Goal: Communication & Community: Answer question/provide support

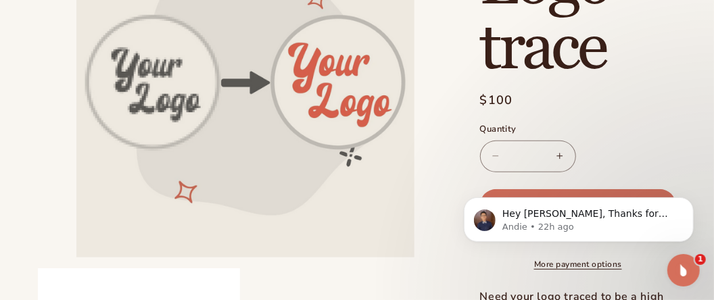
scroll to position [187, 0]
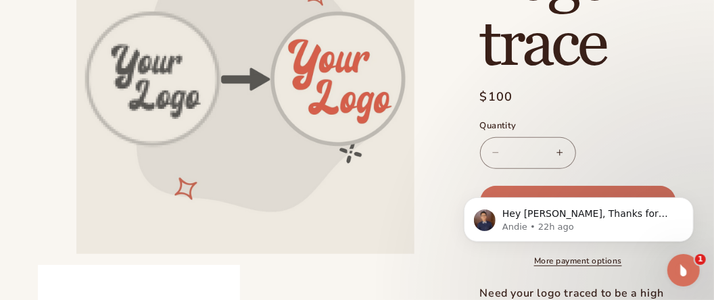
click at [660, 78] on h1 "Logo trace" at bounding box center [578, 13] width 196 height 130
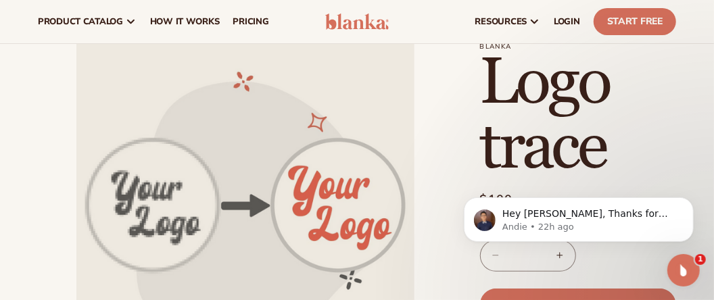
scroll to position [9, 0]
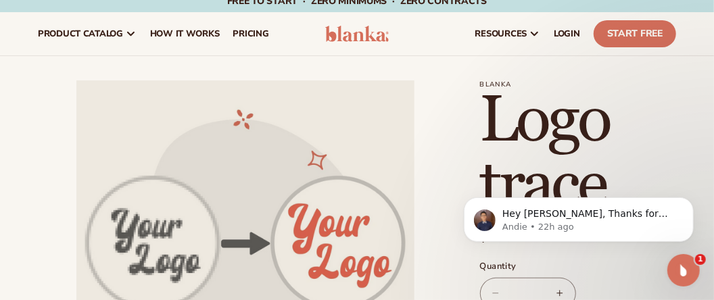
click at [635, 134] on h1 "Logo trace" at bounding box center [578, 154] width 196 height 130
click at [686, 264] on icon "Open Intercom Messenger" at bounding box center [683, 270] width 22 height 22
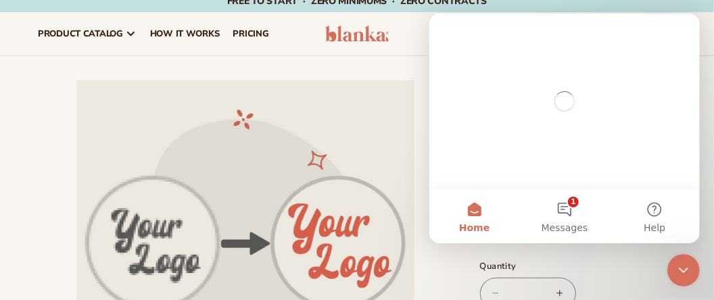
scroll to position [0, 0]
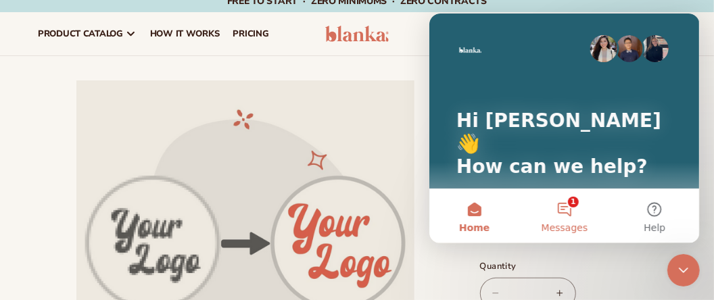
click at [565, 206] on button "1 Messages" at bounding box center [563, 216] width 90 height 54
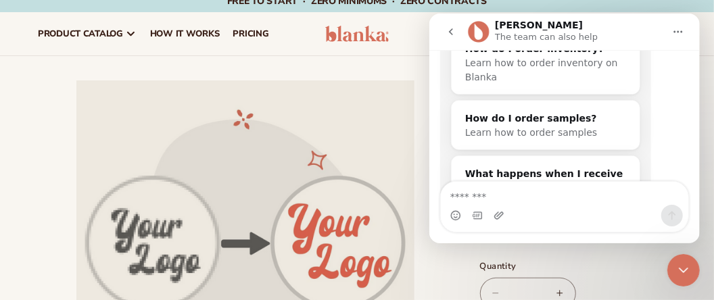
scroll to position [747, 0]
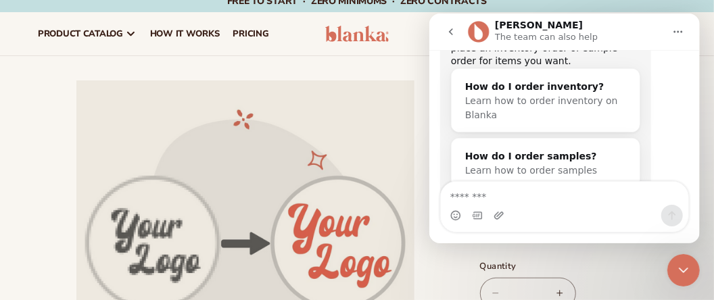
click at [630, 261] on label "Quantity ( 0 in cart)" at bounding box center [578, 267] width 196 height 14
click at [545, 278] on input "*" at bounding box center [528, 294] width 34 height 32
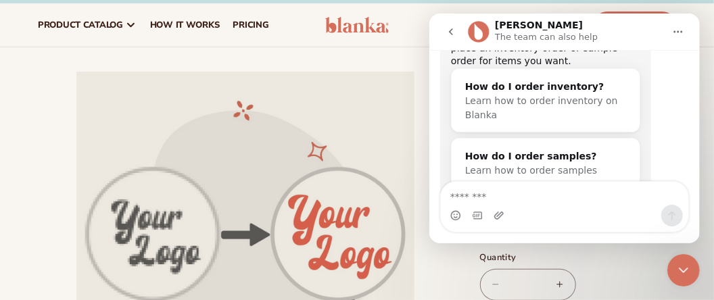
click at [685, 270] on icon "Close Intercom Messenger" at bounding box center [682, 269] width 16 height 16
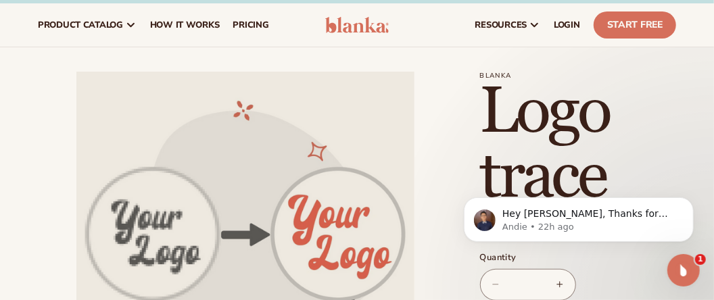
scroll to position [0, 0]
click at [685, 270] on icon "Open Intercom Messenger" at bounding box center [683, 270] width 22 height 22
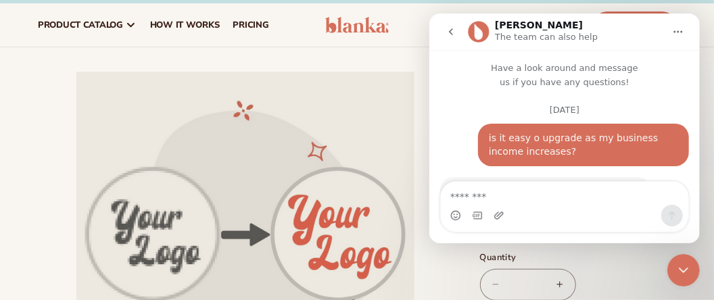
click at [696, 192] on div "Intercom messenger" at bounding box center [563, 206] width 270 height 51
click at [632, 262] on label "Quantity ( 0 in cart)" at bounding box center [578, 258] width 196 height 14
click at [545, 269] on input "*" at bounding box center [528, 285] width 34 height 32
click at [689, 264] on icon "Close Intercom Messenger" at bounding box center [682, 269] width 16 height 16
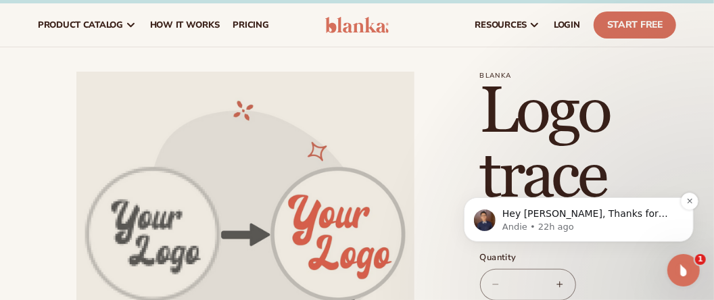
click at [662, 221] on p "Andie • 22h ago" at bounding box center [588, 226] width 174 height 12
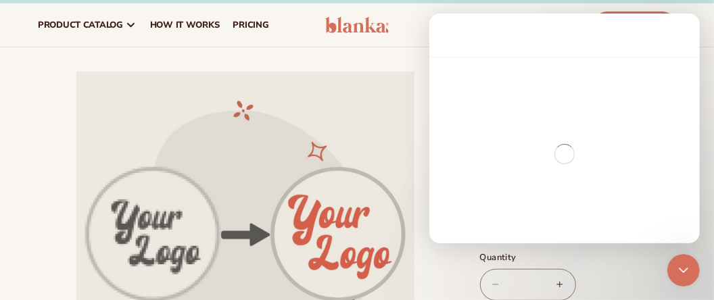
scroll to position [55, 0]
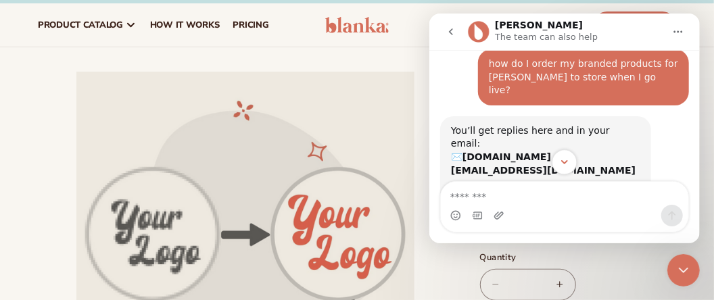
click at [564, 161] on icon "Scroll to bottom" at bounding box center [563, 162] width 12 height 12
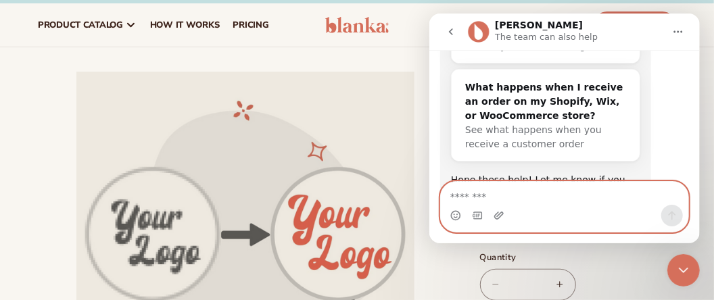
click at [483, 197] on textarea "Message…" at bounding box center [563, 193] width 247 height 23
type textarea "*********"
click at [669, 216] on icon "Send a message…" at bounding box center [671, 215] width 11 height 11
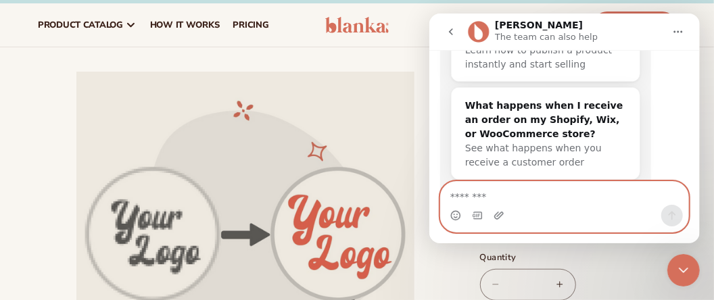
scroll to position [824, 0]
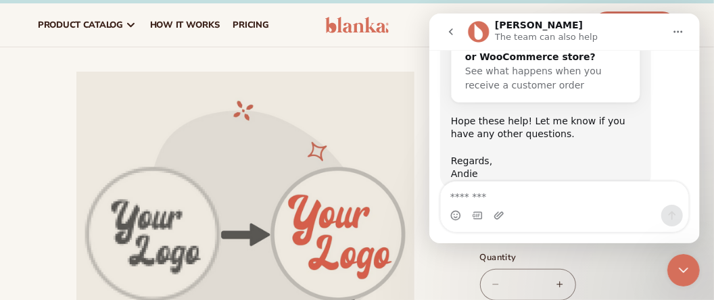
click at [682, 263] on icon "Close Intercom Messenger" at bounding box center [682, 269] width 16 height 16
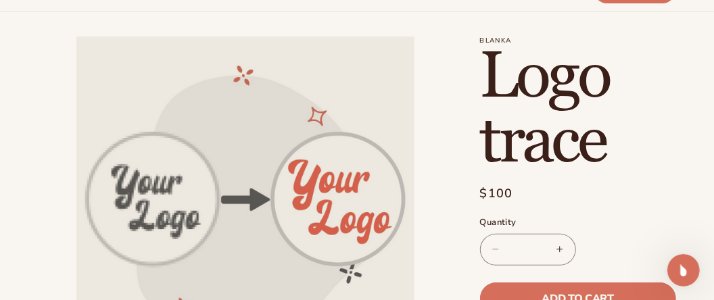
scroll to position [81, 0]
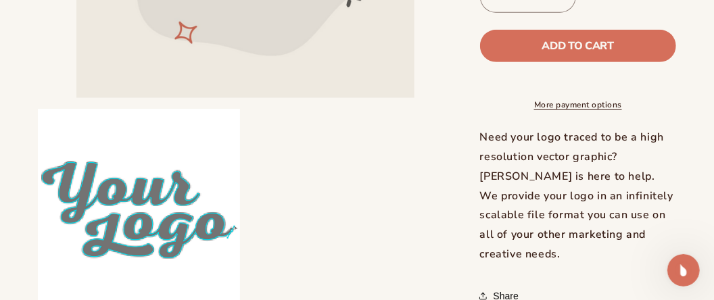
scroll to position [370, 0]
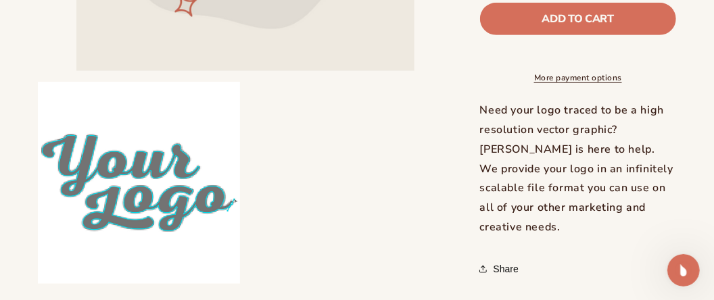
click at [554, 84] on link "More payment options" at bounding box center [578, 78] width 196 height 12
